Goal: Task Accomplishment & Management: Use online tool/utility

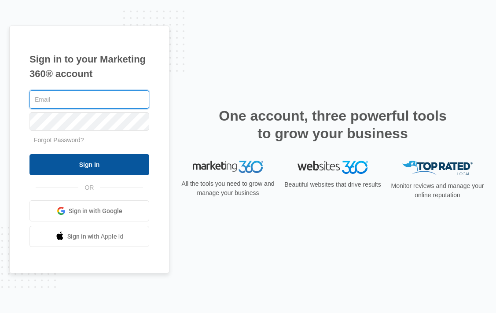
type input "kendall.constable@madwire.com"
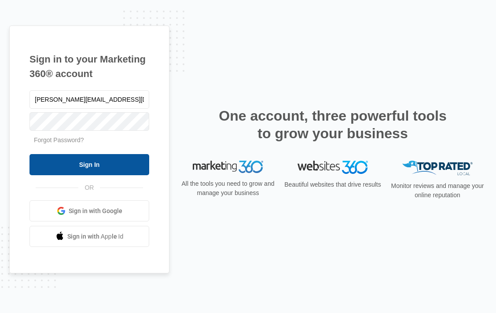
click at [132, 163] on input "Sign In" at bounding box center [89, 164] width 120 height 21
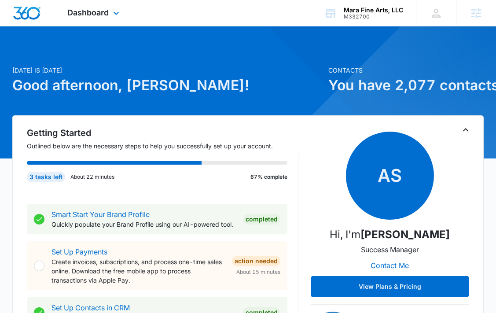
click at [110, 15] on div "Dashboard Apps Reputation Forms CRM Email Social Content Ads Intelligence Files…" at bounding box center [94, 13] width 81 height 26
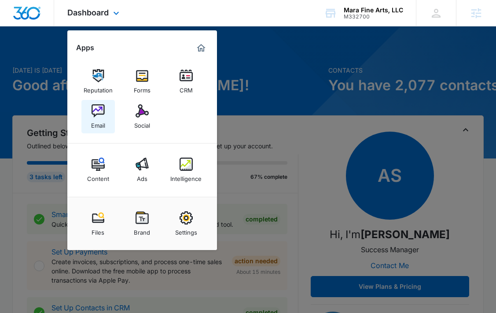
click at [104, 111] on link "Email" at bounding box center [97, 116] width 33 height 33
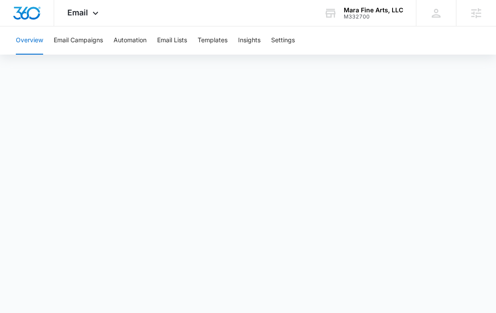
click at [232, 43] on div "Overview Email Campaigns Automation Email Lists Templates Insights Settings" at bounding box center [248, 40] width 475 height 28
click at [225, 42] on button "Templates" at bounding box center [213, 40] width 30 height 28
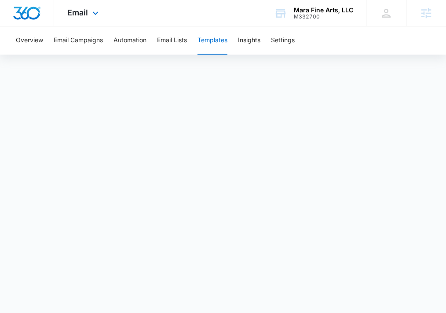
click at [88, 7] on div "Email Apps Reputation Forms CRM Email Social Content Ads Intelligence Files Bra…" at bounding box center [84, 13] width 60 height 26
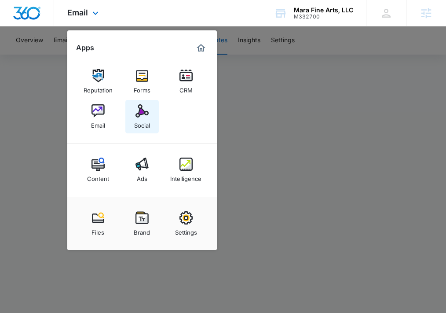
click at [136, 115] on img at bounding box center [142, 110] width 13 height 13
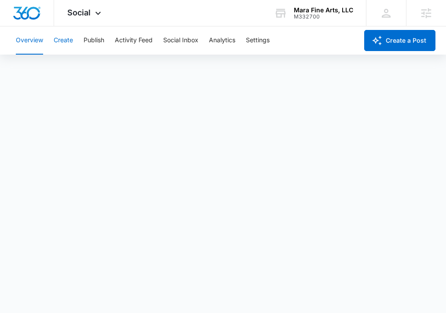
click at [70, 46] on button "Create" at bounding box center [63, 40] width 19 height 28
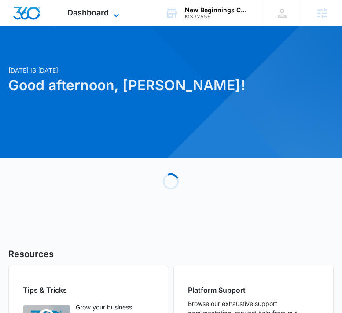
click at [97, 12] on span "Dashboard" at bounding box center [87, 12] width 41 height 9
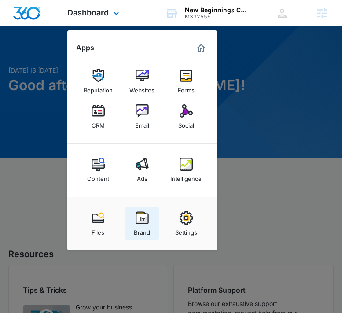
click at [143, 222] on img at bounding box center [142, 217] width 13 height 13
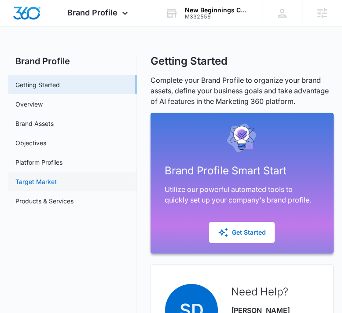
click at [57, 186] on link "Target Market" at bounding box center [35, 181] width 41 height 9
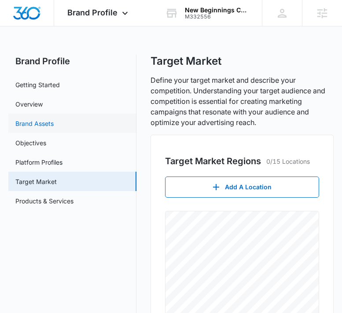
click at [54, 127] on link "Brand Assets" at bounding box center [34, 123] width 38 height 9
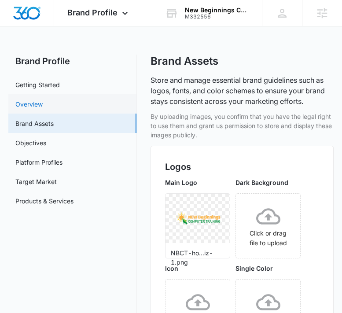
click at [43, 106] on link "Overview" at bounding box center [28, 103] width 27 height 9
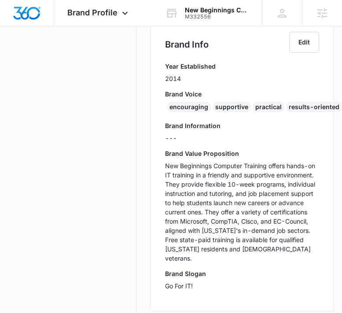
scroll to position [199, 0]
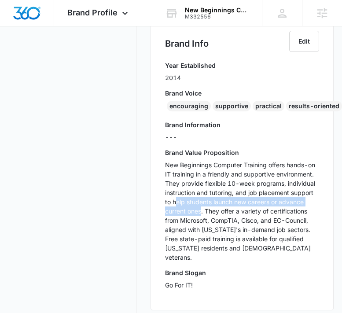
drag, startPoint x: 175, startPoint y: 203, endPoint x: 201, endPoint y: 211, distance: 27.4
click at [201, 211] on p "New Beginnings Computer Training offers hands-on IT training in a friendly and …" at bounding box center [242, 211] width 154 height 102
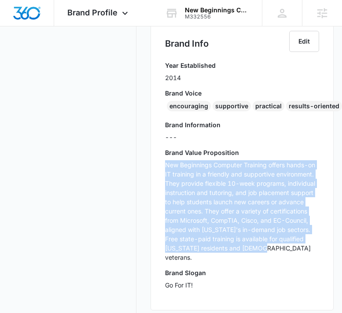
copy p "New Beginnings Computer Training offers hands-on IT training in a friendly and …"
drag, startPoint x: 247, startPoint y: 253, endPoint x: 157, endPoint y: 166, distance: 125.1
click at [157, 166] on div "Brand Info Edit Year Established 2014 Brand Voice encouraging supportive practi…" at bounding box center [242, 163] width 183 height 294
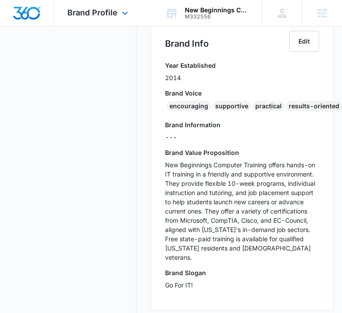
click at [71, 7] on div "Brand Profile Apps Reputation Websites Forms CRM Email Social Content Ads Intel…" at bounding box center [98, 13] width 89 height 26
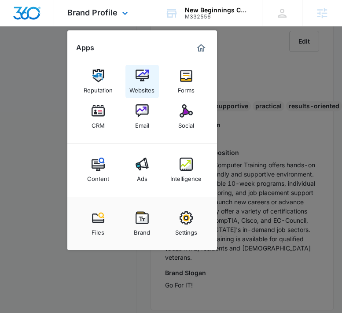
click at [143, 81] on img at bounding box center [142, 75] width 13 height 13
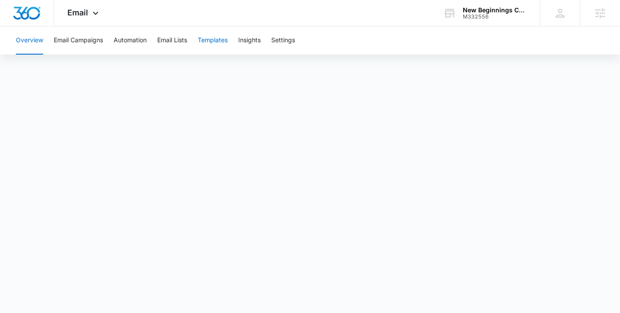
click at [218, 41] on button "Templates" at bounding box center [213, 40] width 30 height 28
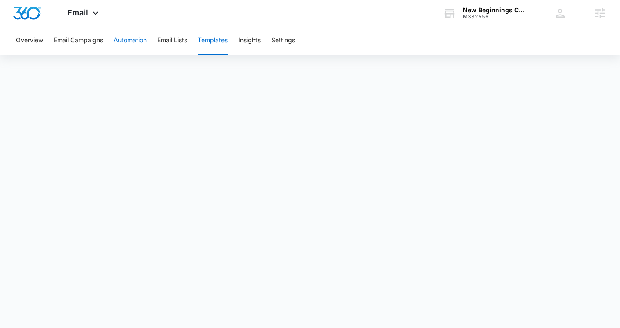
click at [140, 37] on button "Automation" at bounding box center [130, 40] width 33 height 28
click at [93, 10] on icon at bounding box center [95, 15] width 11 height 11
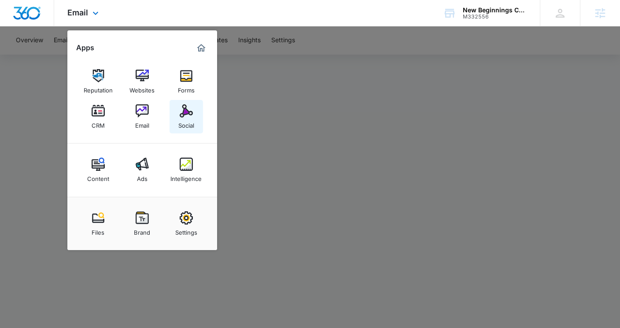
click at [189, 111] on img at bounding box center [186, 110] width 13 height 13
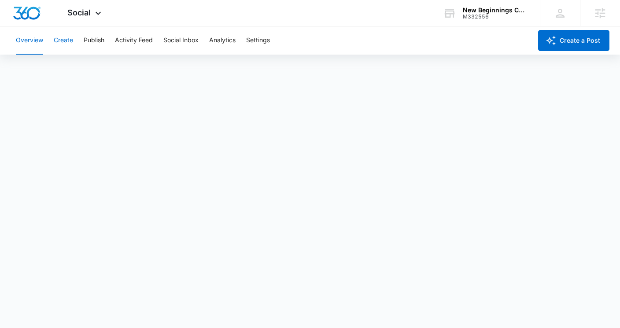
click at [70, 39] on button "Create" at bounding box center [63, 40] width 19 height 28
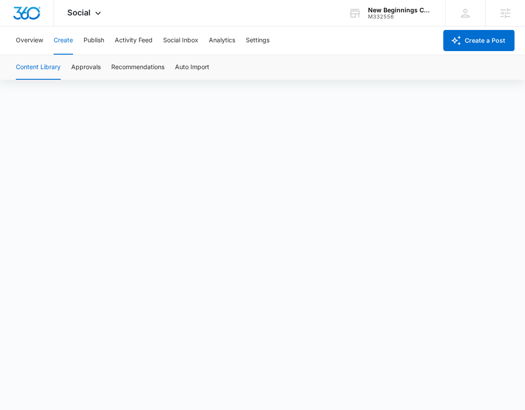
scroll to position [4, 0]
click at [102, 40] on button "Publish" at bounding box center [94, 40] width 21 height 28
click at [84, 66] on div "Calendar Schedules" at bounding box center [263, 67] width 504 height 25
click at [71, 66] on button "Schedules" at bounding box center [67, 67] width 30 height 25
click at [69, 46] on button "Create" at bounding box center [63, 40] width 19 height 28
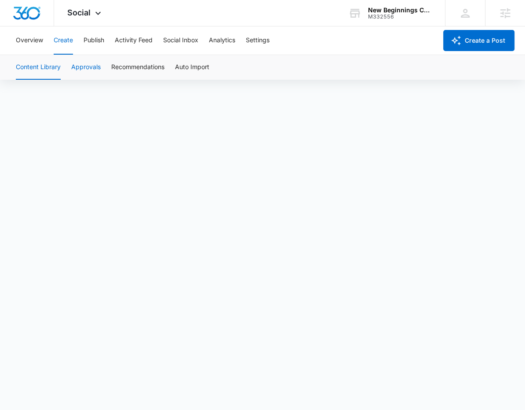
click at [80, 61] on button "Approvals" at bounding box center [85, 67] width 29 height 25
click at [96, 12] on icon at bounding box center [98, 15] width 11 height 11
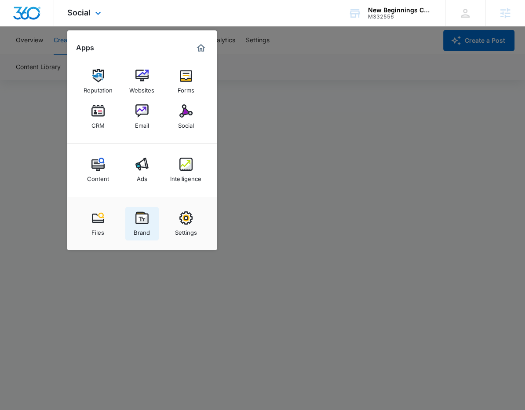
click at [145, 217] on img at bounding box center [142, 217] width 13 height 13
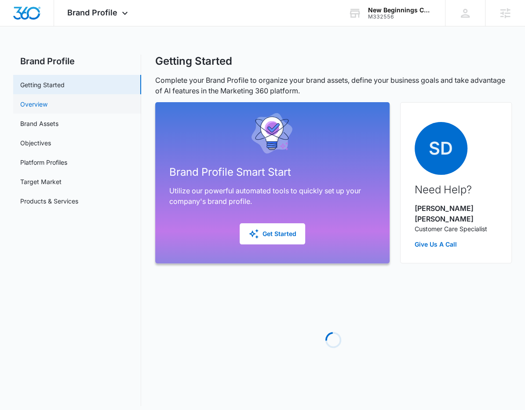
click at [48, 102] on link "Overview" at bounding box center [33, 103] width 27 height 9
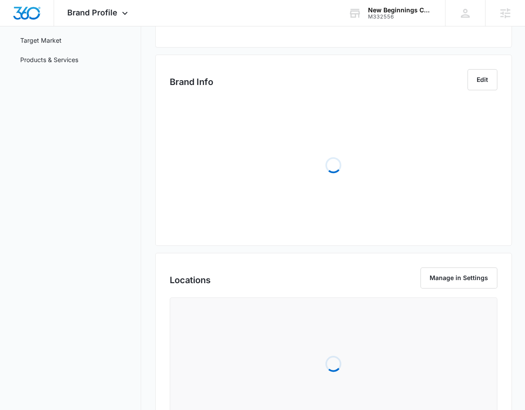
scroll to position [226, 0]
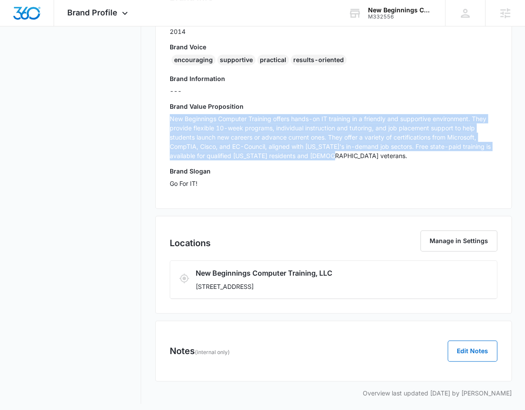
drag, startPoint x: 349, startPoint y: 154, endPoint x: 162, endPoint y: 120, distance: 190.0
click at [162, 120] on div "Brand Info Edit Year Established 2014 Brand Voice encouraging supportive practi…" at bounding box center [333, 89] width 357 height 239
copy p "New Beginnings Computer Training offers hands-on IT training in a friendly and …"
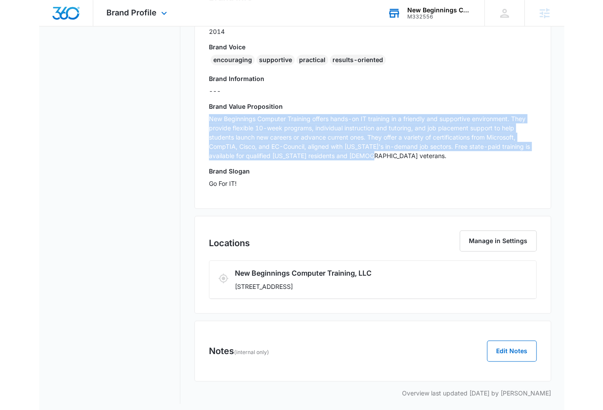
scroll to position [219, 0]
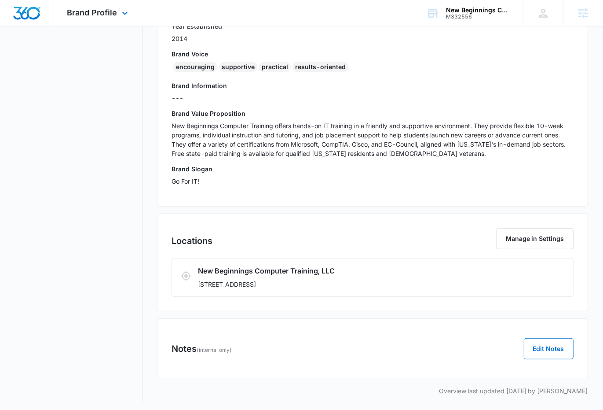
click at [110, 18] on div "Brand Profile Apps Reputation Websites Forms CRM Email Social Content Ads Intel…" at bounding box center [98, 13] width 89 height 26
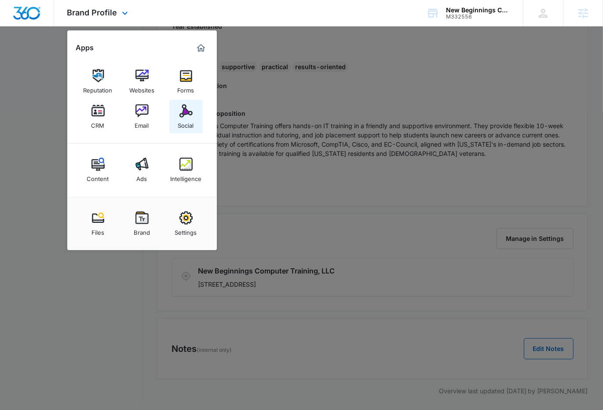
click at [191, 115] on img at bounding box center [186, 110] width 13 height 13
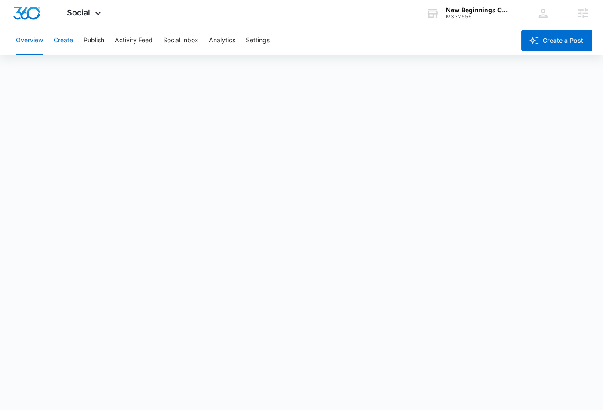
click at [68, 40] on button "Create" at bounding box center [63, 40] width 19 height 28
click at [92, 45] on button "Publish" at bounding box center [94, 40] width 21 height 28
click at [64, 46] on button "Create" at bounding box center [63, 40] width 19 height 28
click at [75, 70] on button "Approvals" at bounding box center [85, 67] width 29 height 25
